Goal: Task Accomplishment & Management: Manage account settings

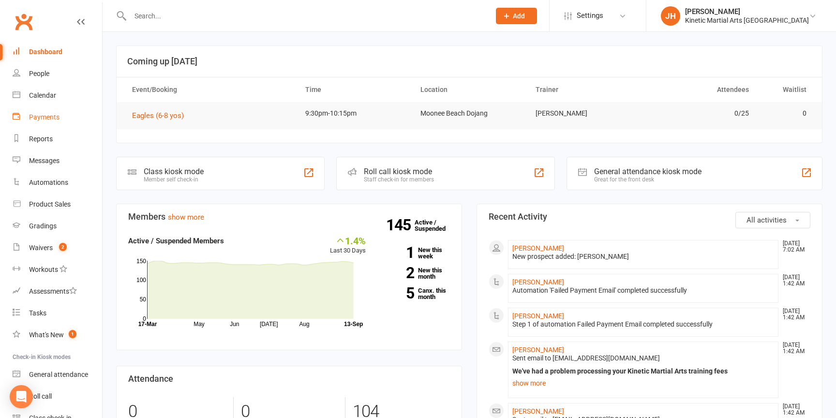
click at [54, 115] on div "Payments" at bounding box center [44, 117] width 30 height 8
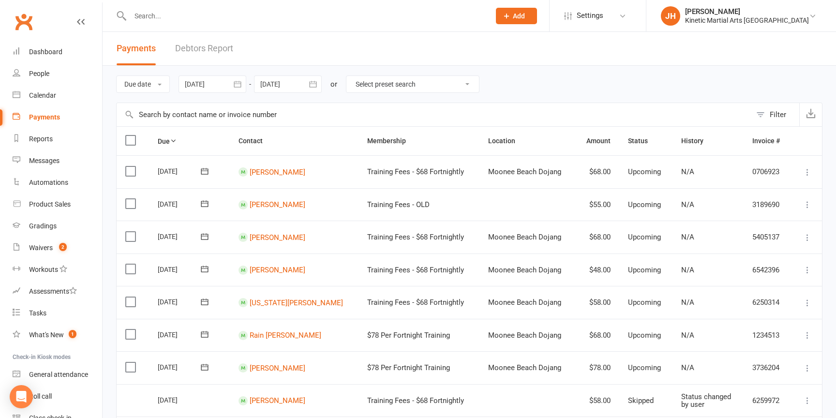
click at [211, 57] on link "Debtors Report" at bounding box center [204, 48] width 58 height 33
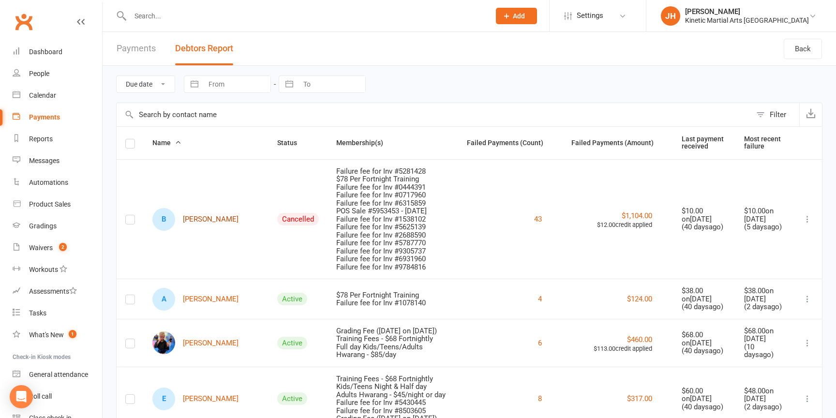
click at [204, 220] on link "B [PERSON_NAME]" at bounding box center [195, 219] width 86 height 23
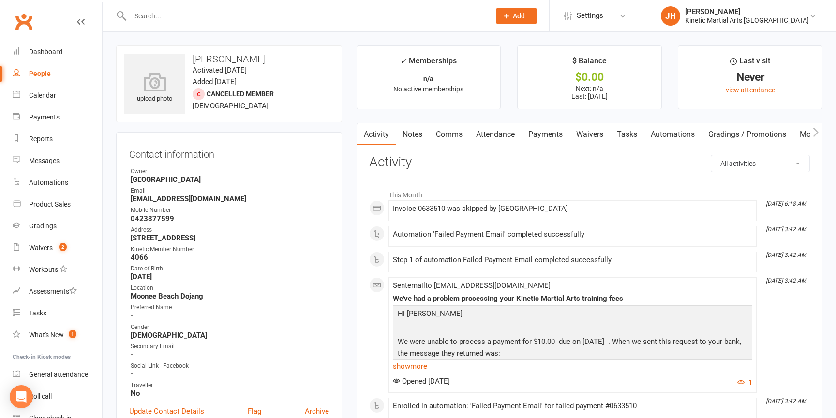
click at [559, 133] on link "Payments" at bounding box center [545, 134] width 48 height 22
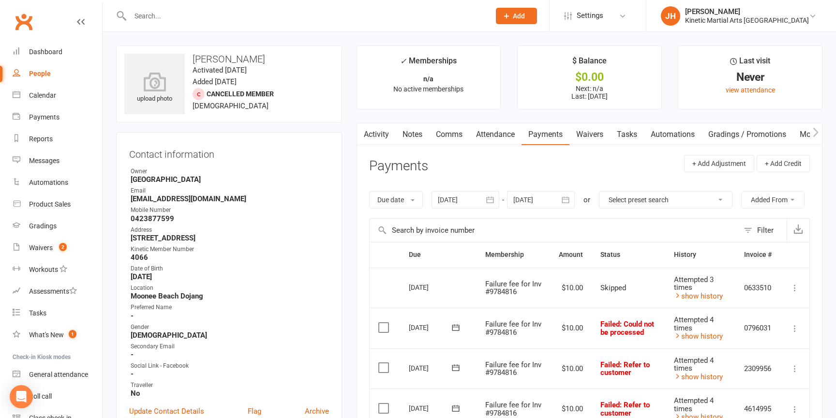
click at [494, 199] on icon "button" at bounding box center [489, 200] width 7 height 6
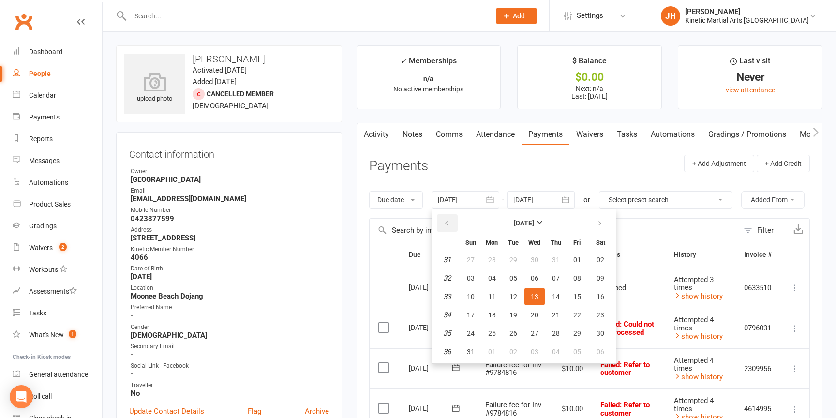
click at [448, 220] on icon "button" at bounding box center [446, 224] width 7 height 8
click at [558, 260] on span "01" at bounding box center [556, 260] width 8 height 8
type input "[DATE]"
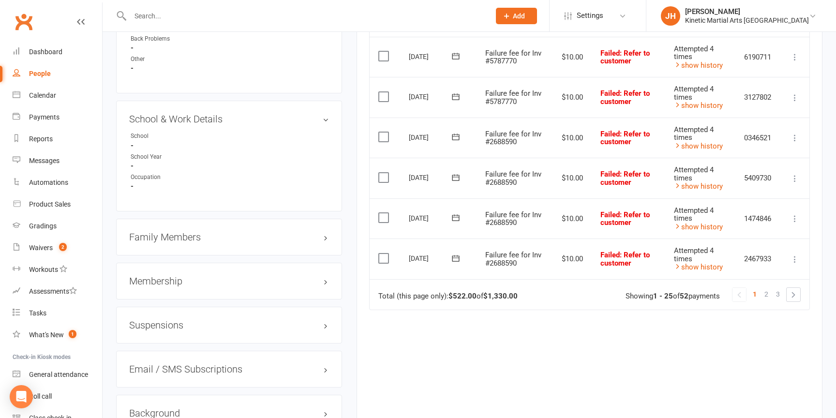
scroll to position [1092, 0]
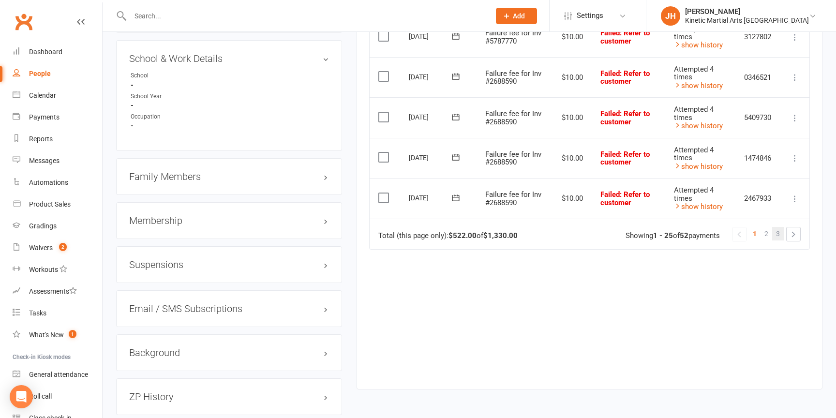
click at [778, 228] on span "3" at bounding box center [778, 234] width 4 height 14
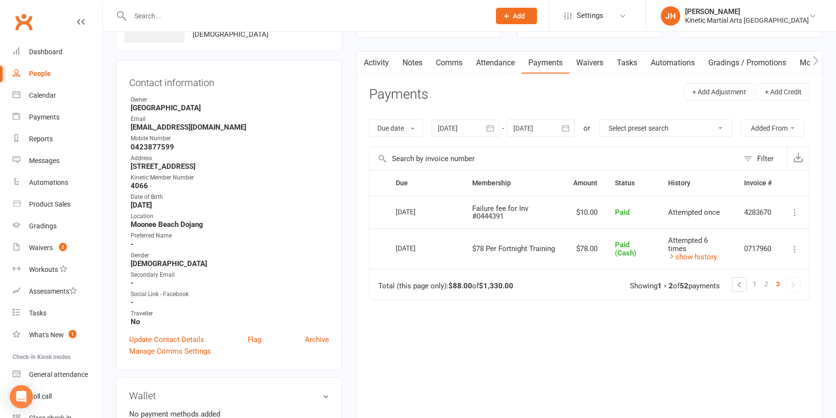
scroll to position [70, 0]
click at [765, 284] on span "2" at bounding box center [766, 286] width 4 height 14
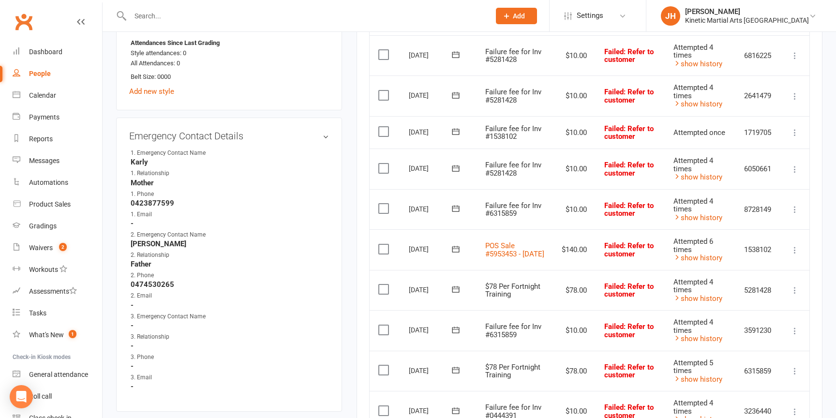
scroll to position [0, 0]
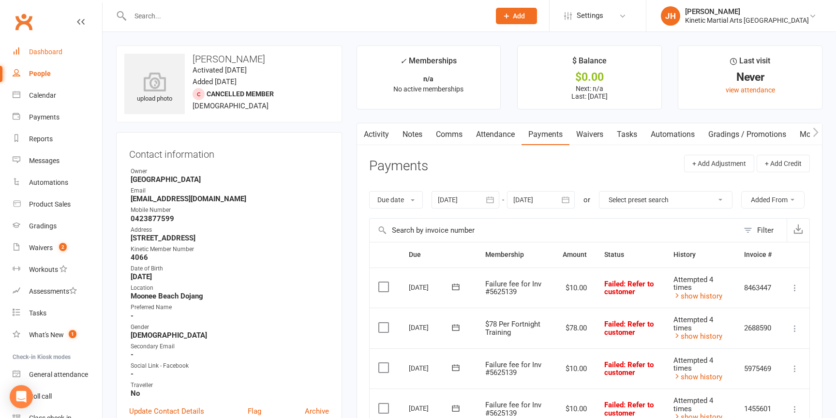
click at [48, 53] on div "Dashboard" at bounding box center [45, 52] width 33 height 8
